Goal: Task Accomplishment & Management: Manage account settings

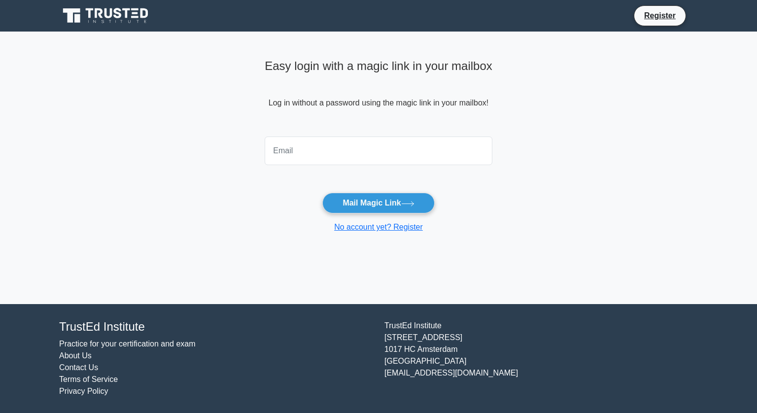
click at [339, 149] on input "email" at bounding box center [379, 150] width 228 height 29
type input "pieter.vankerkhove@hybridpm.be"
click at [403, 153] on input "pieter.vankerkhove@hybridpm.be" at bounding box center [379, 150] width 228 height 29
click at [520, 203] on main "Easy login with a magic link in your mailbox Log in without a password using th…" at bounding box center [378, 168] width 757 height 272
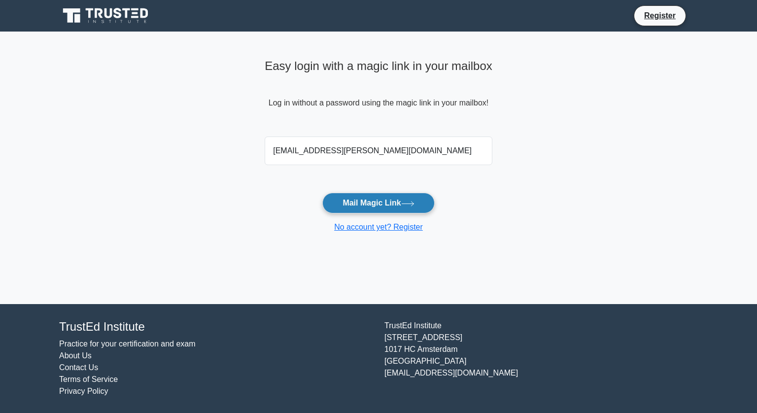
click at [375, 203] on button "Mail Magic Link" at bounding box center [378, 203] width 112 height 21
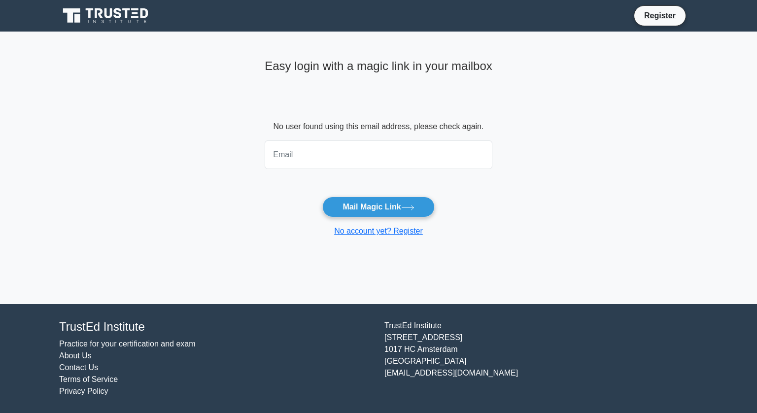
click at [316, 158] on input "email" at bounding box center [379, 154] width 228 height 29
type input "pieter.vankerkhove@outlook.com"
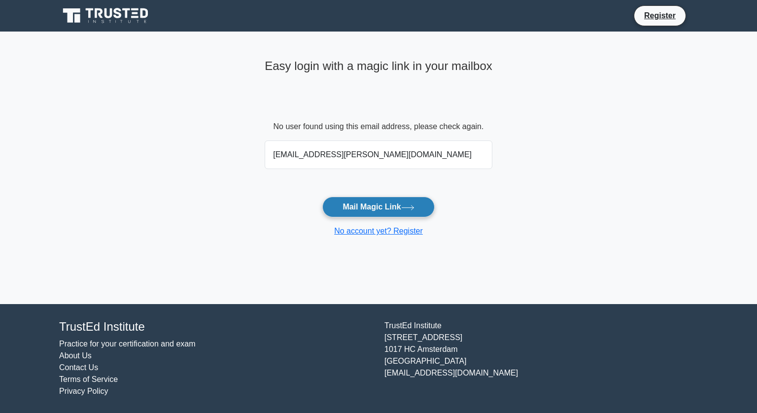
click at [383, 210] on button "Mail Magic Link" at bounding box center [378, 207] width 112 height 21
